Goal: Task Accomplishment & Management: Use online tool/utility

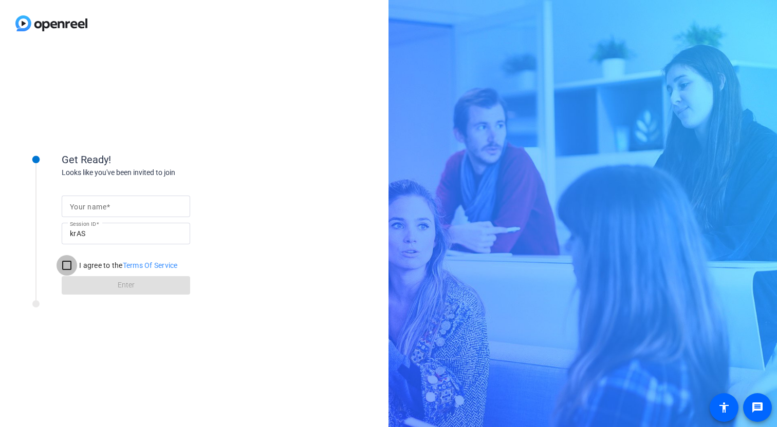
click at [68, 265] on input "I agree to the Terms Of Service" at bounding box center [66, 265] width 21 height 21
checkbox input "true"
click at [112, 210] on input "Your name" at bounding box center [126, 206] width 112 height 12
type input "[PERSON_NAME]"
click at [129, 280] on span "Enter" at bounding box center [126, 285] width 17 height 11
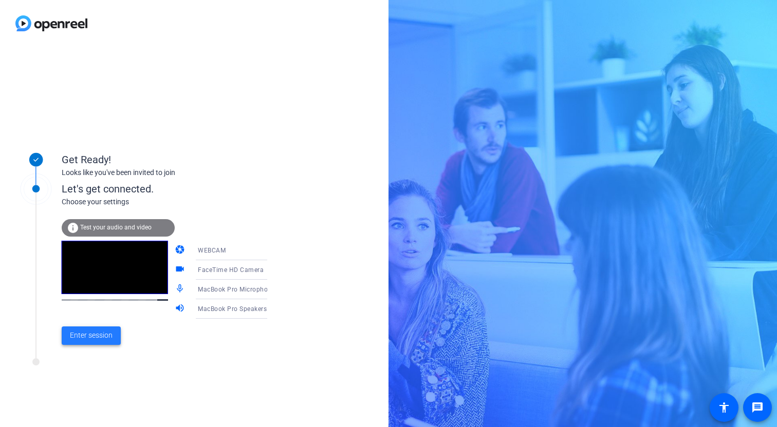
click at [97, 330] on span at bounding box center [91, 336] width 59 height 25
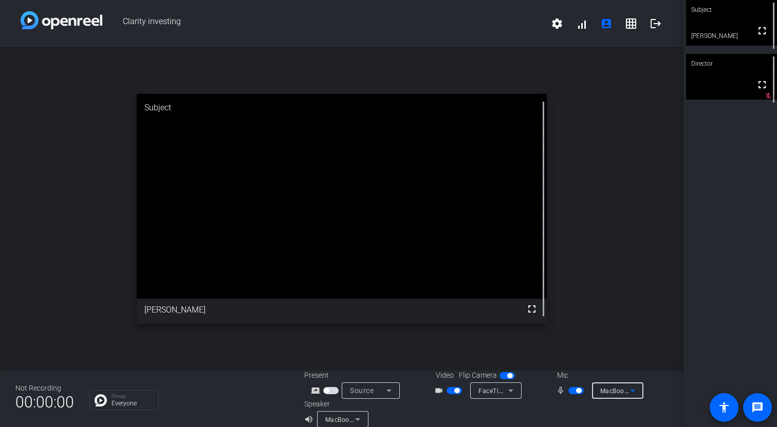
click at [612, 388] on span "MacBook Pro Microphone" at bounding box center [638, 391] width 77 height 8
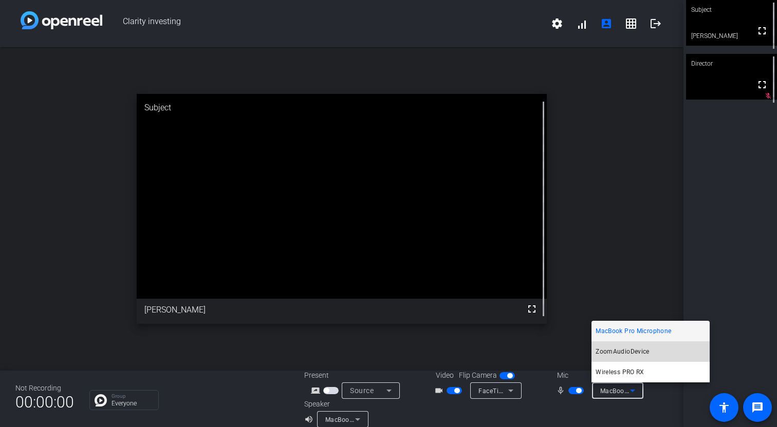
click at [626, 355] on span "ZoomAudioDevice" at bounding box center [622, 352] width 54 height 12
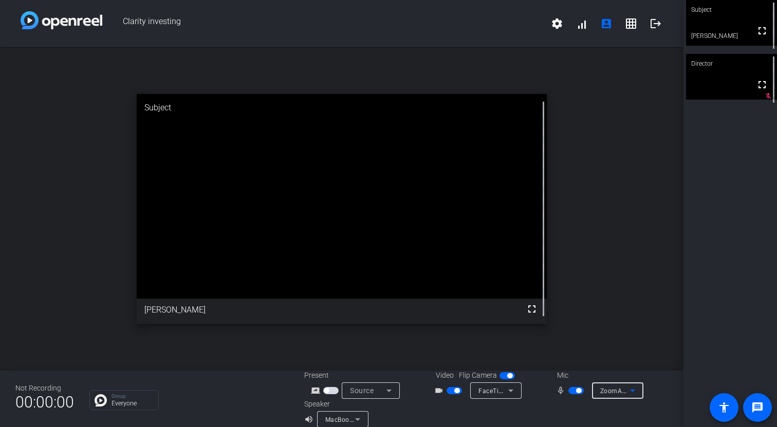
click at [606, 389] on span "ZoomAudioDevice" at bounding box center [627, 391] width 55 height 8
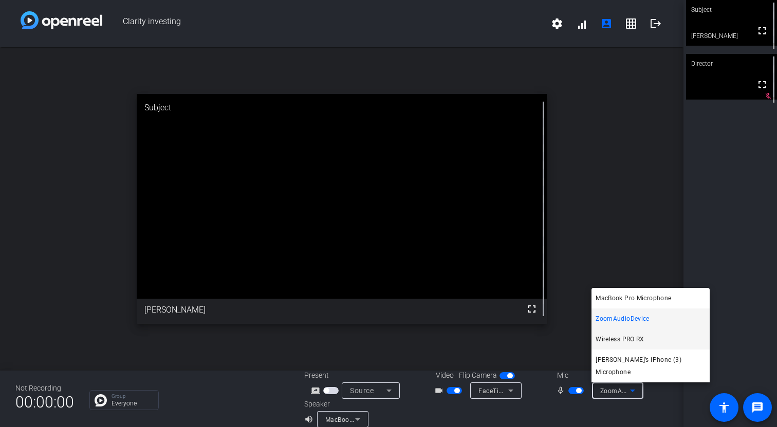
click at [615, 346] on span "Wireless PRO RX" at bounding box center [619, 339] width 49 height 12
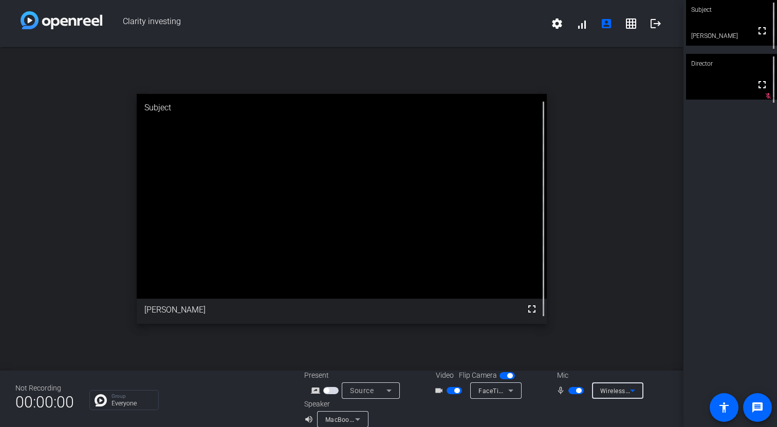
click at [631, 394] on icon at bounding box center [632, 391] width 12 height 12
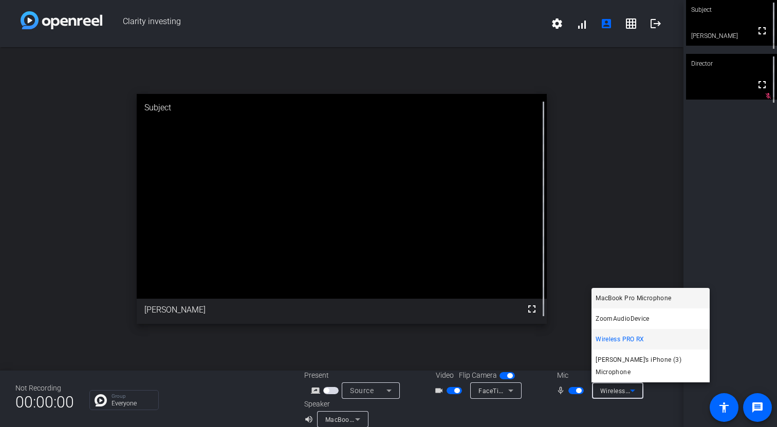
click at [636, 305] on span "MacBook Pro Microphone" at bounding box center [632, 298] width 75 height 12
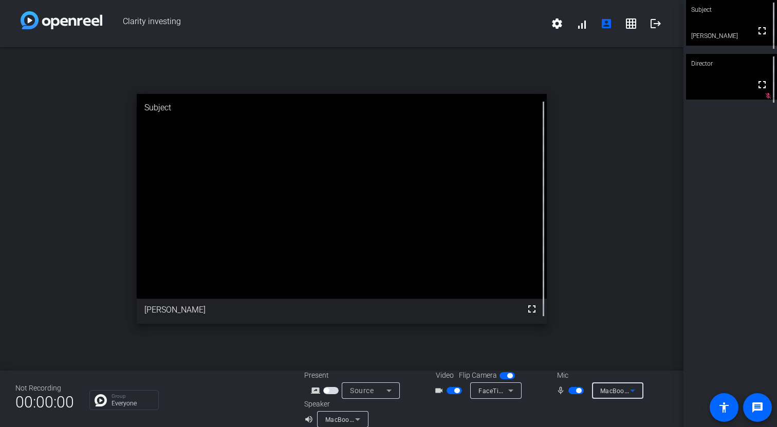
click at [622, 390] on span "MacBook Pro Microphone" at bounding box center [638, 391] width 77 height 8
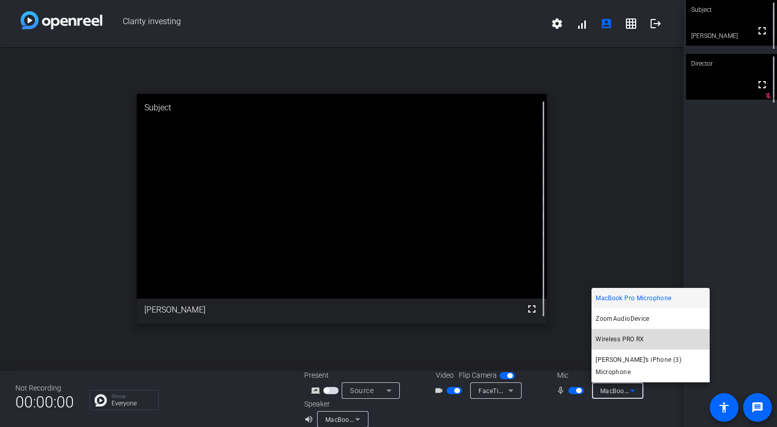
click at [617, 346] on span "Wireless PRO RX" at bounding box center [619, 339] width 49 height 12
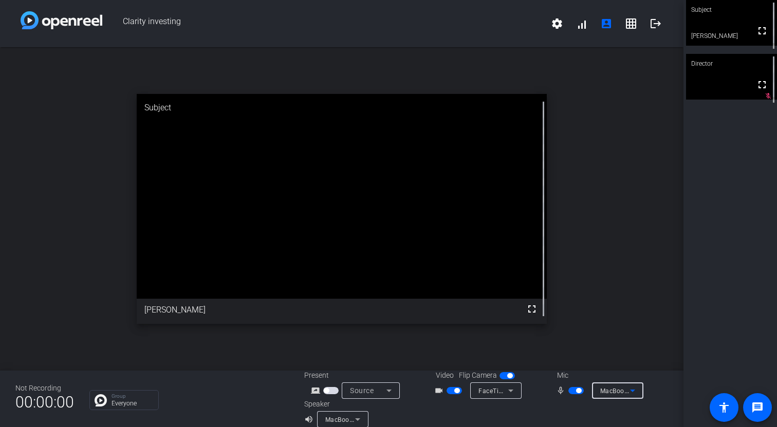
click at [622, 386] on div "MacBook Pro Microphone" at bounding box center [615, 391] width 30 height 13
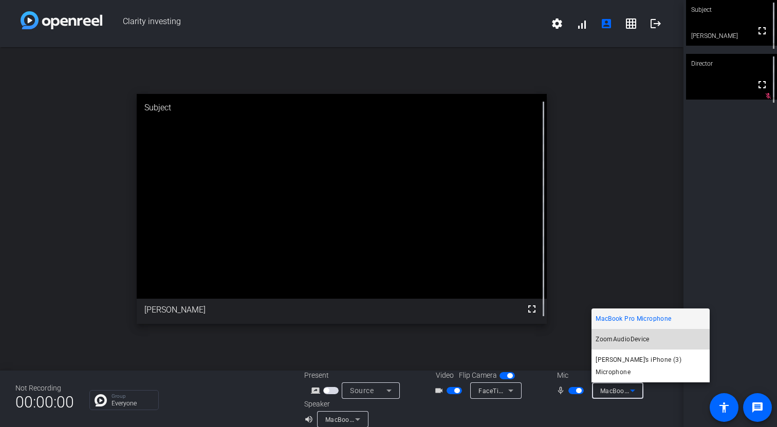
click at [626, 346] on span "ZoomAudioDevice" at bounding box center [622, 339] width 54 height 12
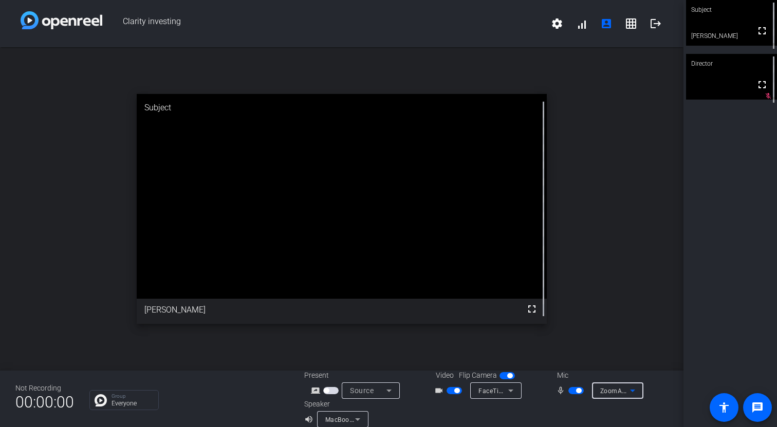
click at [625, 385] on div "ZoomAudioDevice" at bounding box center [615, 391] width 30 height 13
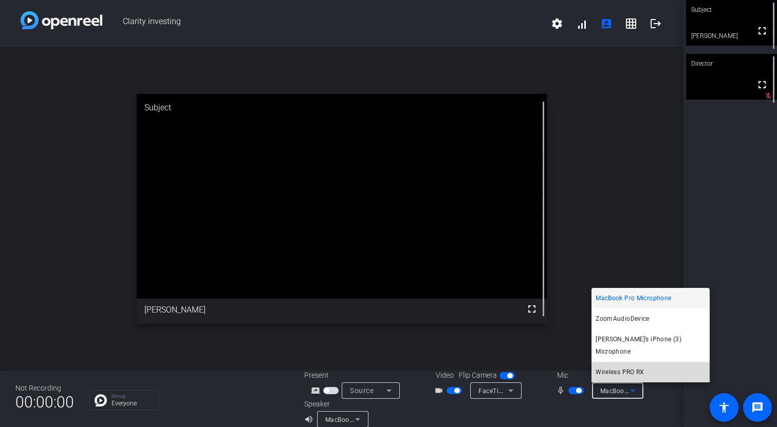
click at [599, 370] on span "Wireless PRO RX" at bounding box center [619, 372] width 49 height 12
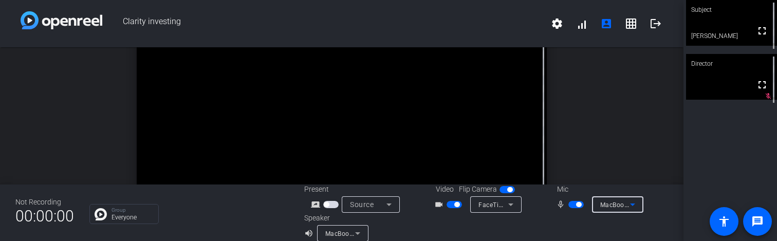
click at [633, 205] on icon at bounding box center [632, 204] width 12 height 12
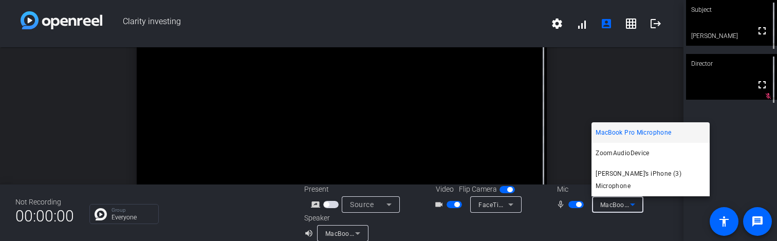
click at [633, 205] on div at bounding box center [388, 120] width 777 height 241
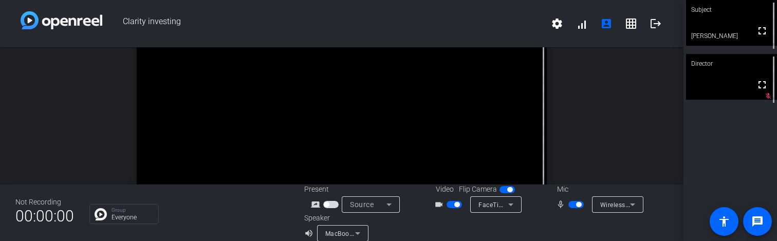
click at [618, 207] on span "Wireless PRO RX" at bounding box center [625, 204] width 50 height 8
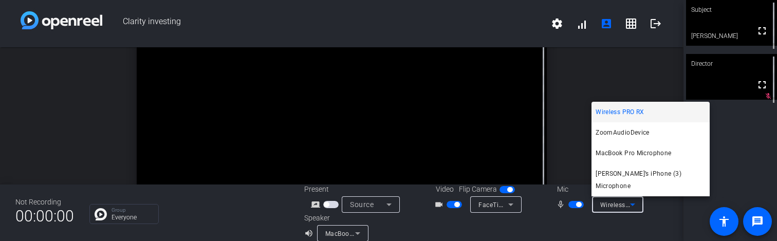
click at [628, 118] on span "Wireless PRO RX" at bounding box center [619, 112] width 49 height 12
